Goal: Information Seeking & Learning: Learn about a topic

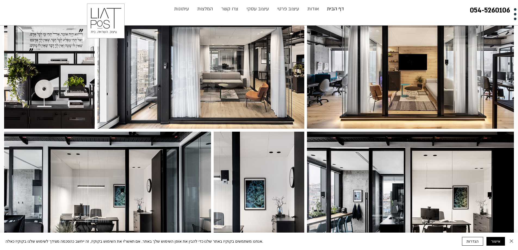
scroll to position [326, 0]
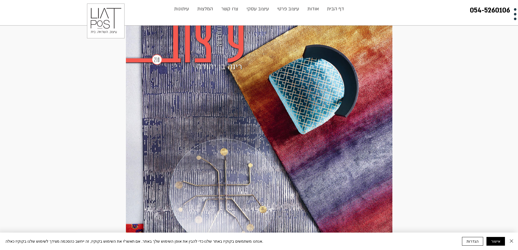
scroll to position [1251, 0]
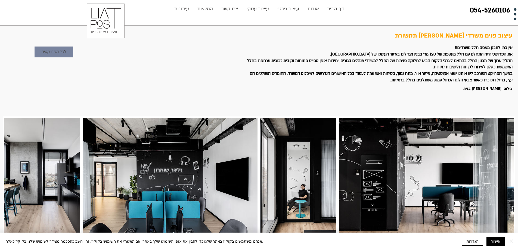
click at [45, 50] on span "לכל הפרויקטים" at bounding box center [53, 52] width 25 height 7
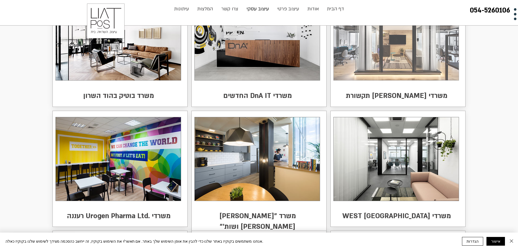
scroll to position [82, 0]
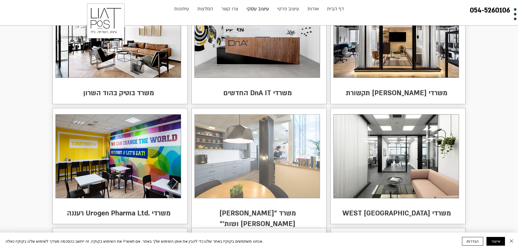
drag, startPoint x: 260, startPoint y: 141, endPoint x: 245, endPoint y: 141, distance: 15.5
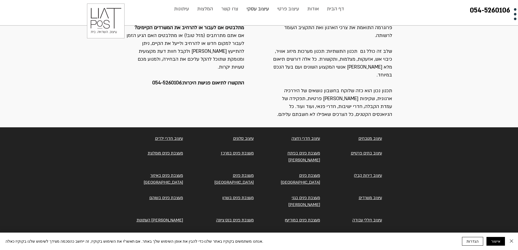
scroll to position [592, 0]
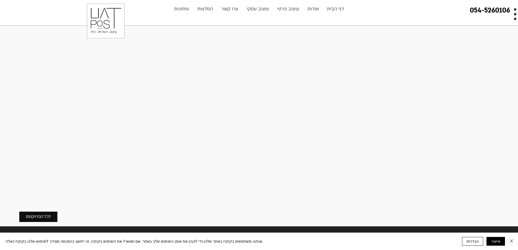
scroll to position [1741, 0]
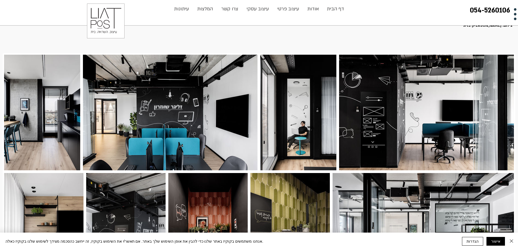
scroll to position [82, 0]
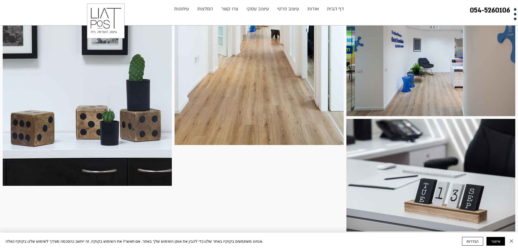
scroll to position [925, 0]
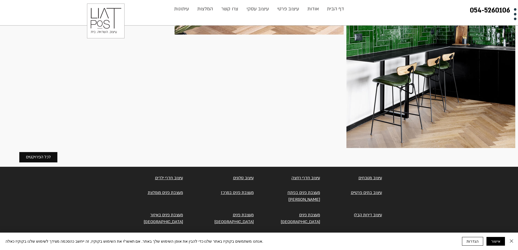
scroll to position [1605, 0]
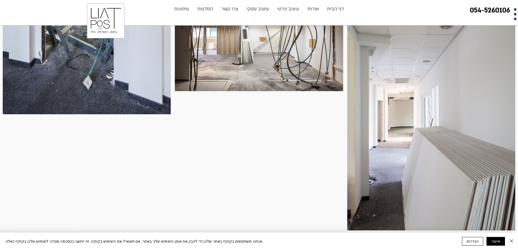
scroll to position [381, 0]
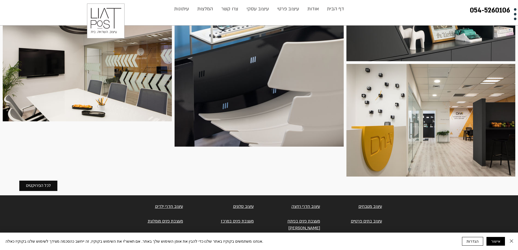
scroll to position [462, 0]
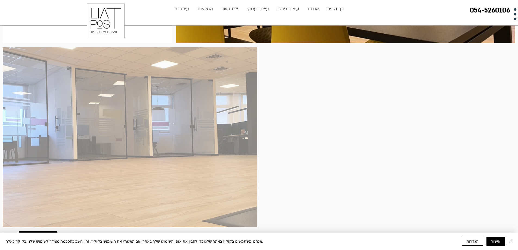
scroll to position [1333, 0]
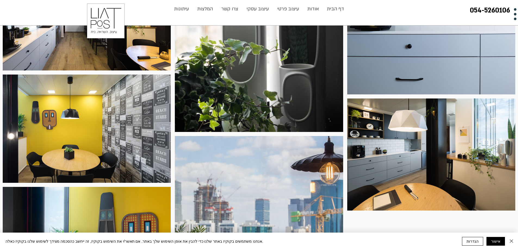
scroll to position [517, 0]
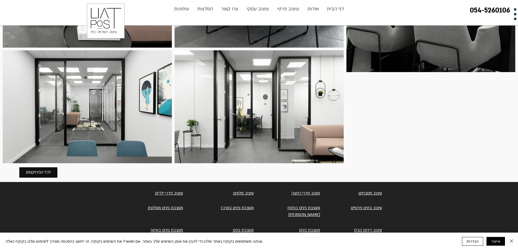
scroll to position [653, 0]
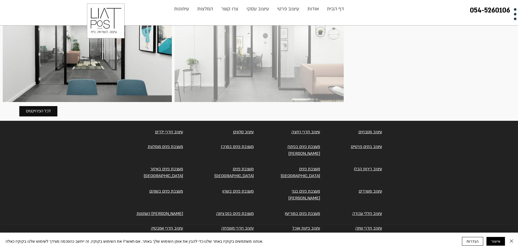
scroll to position [691, 0]
